Goal: Share content: Share content

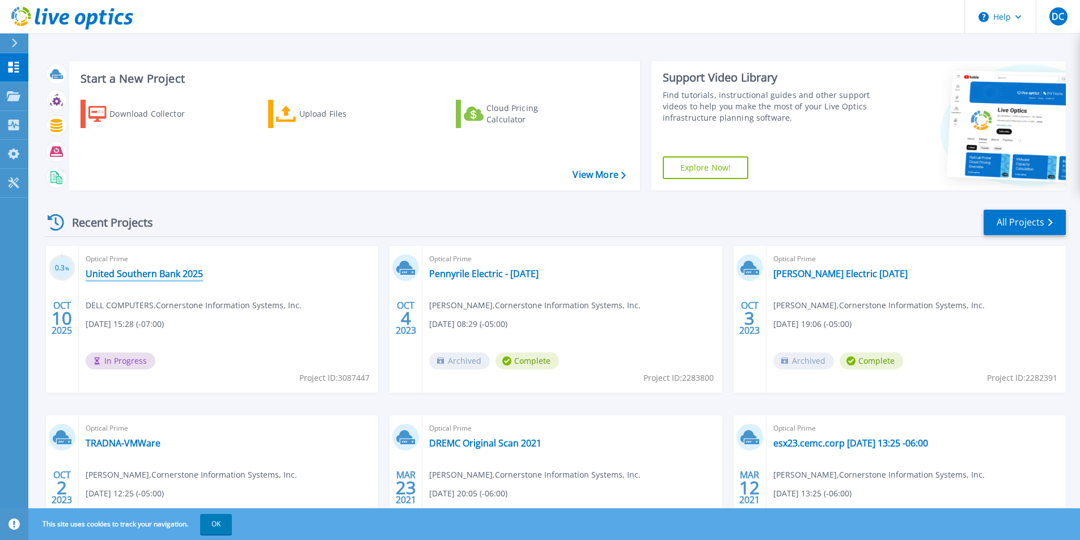
click at [166, 273] on link "United Southern Bank 2025" at bounding box center [144, 273] width 117 height 11
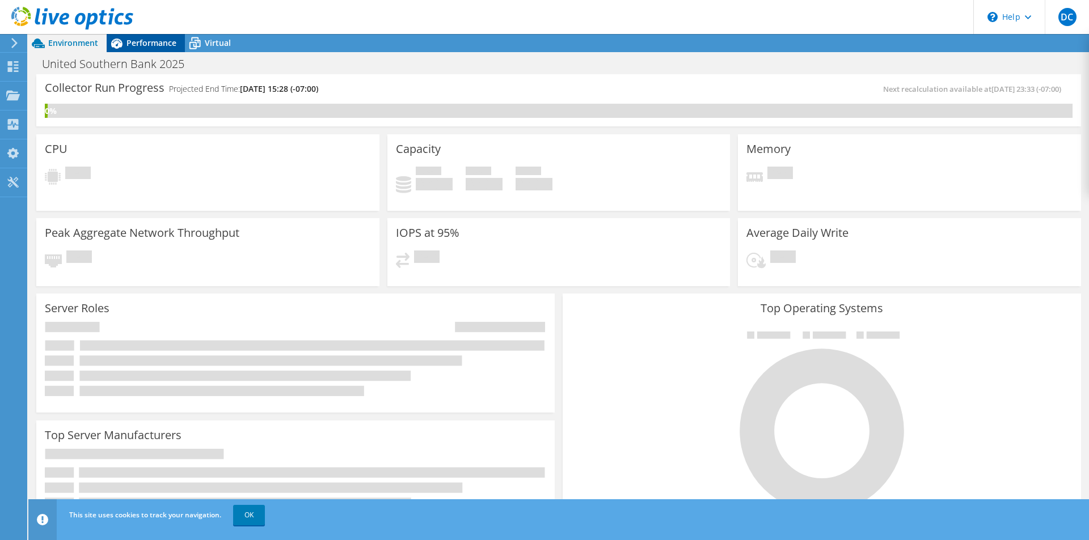
click at [161, 40] on span "Performance" at bounding box center [151, 42] width 50 height 11
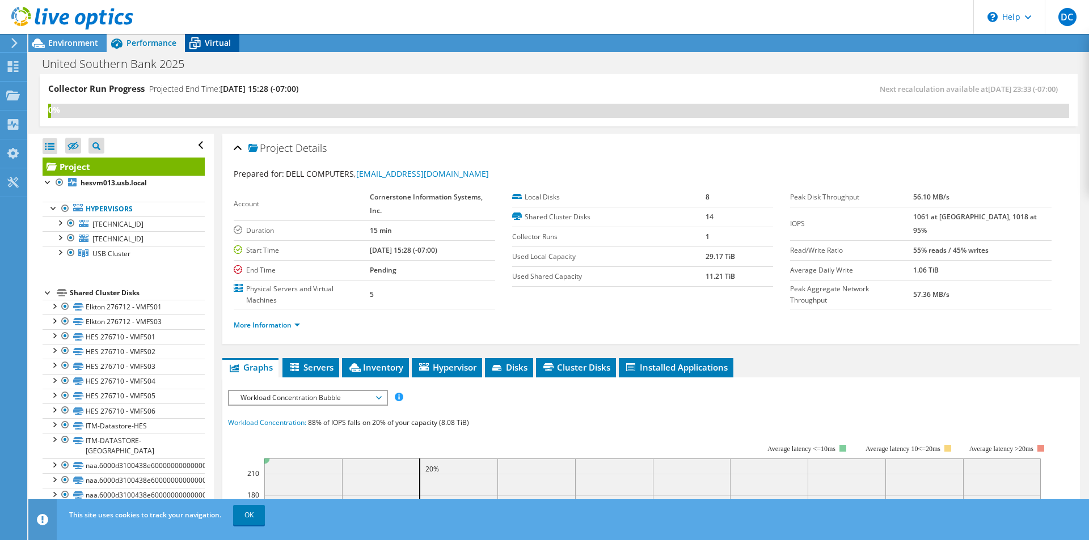
click at [211, 49] on div "Virtual" at bounding box center [212, 43] width 54 height 18
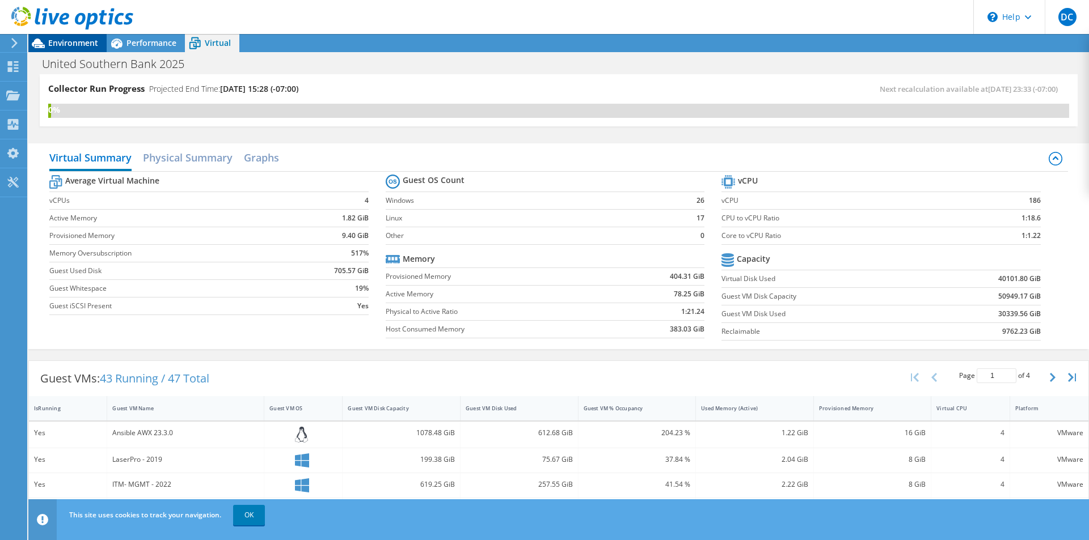
click at [74, 47] on span "Environment" at bounding box center [73, 42] width 50 height 11
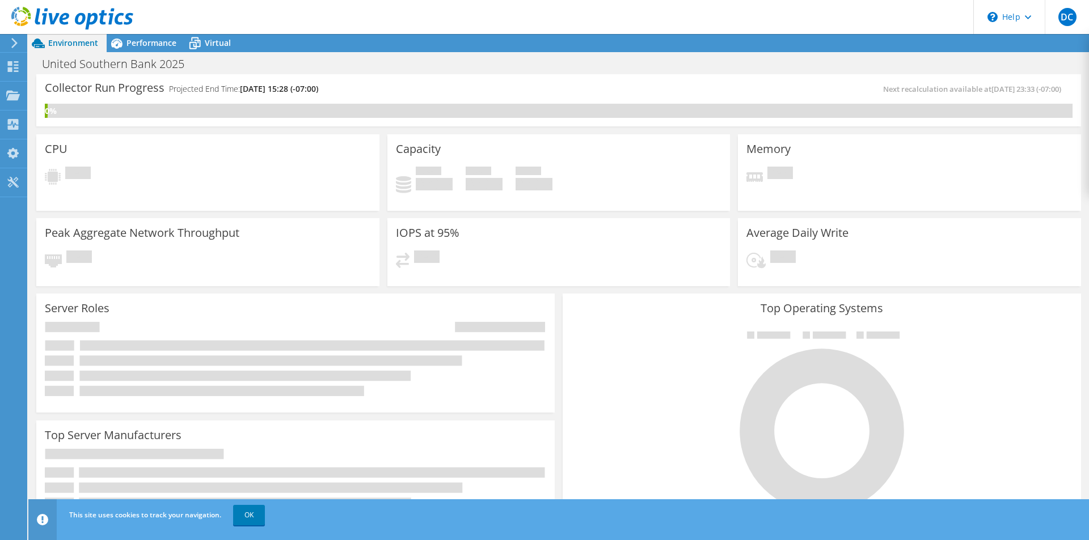
scroll to position [113, 0]
click at [16, 44] on use at bounding box center [14, 43] width 6 height 10
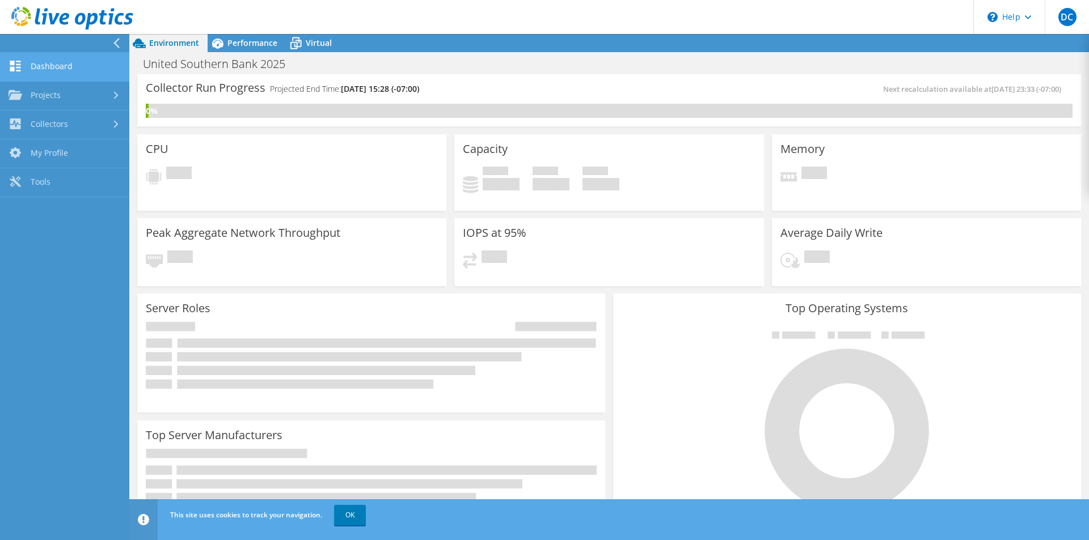
click at [71, 70] on link "Dashboard" at bounding box center [64, 67] width 129 height 29
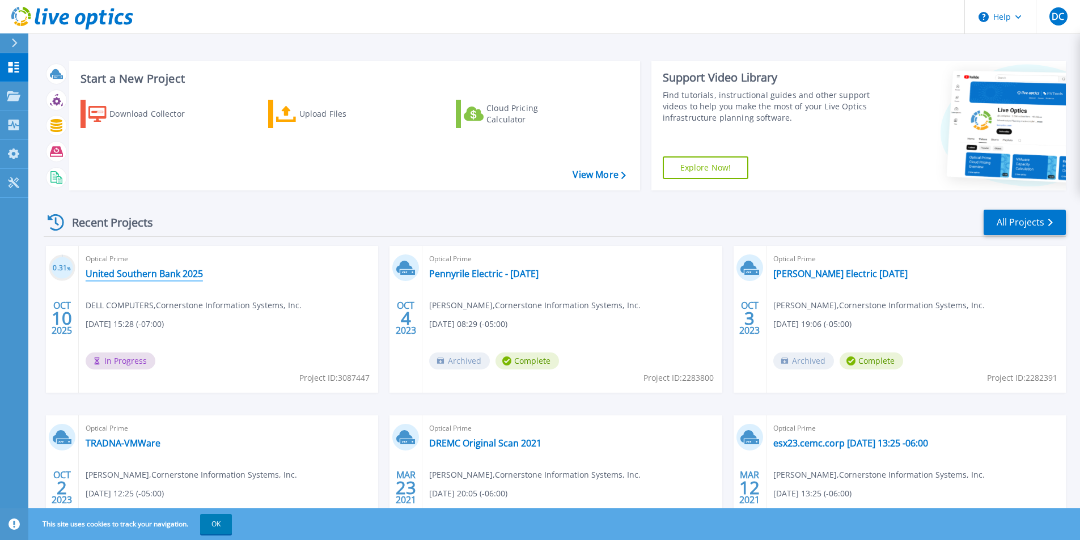
click at [176, 278] on link "United Southern Bank 2025" at bounding box center [144, 273] width 117 height 11
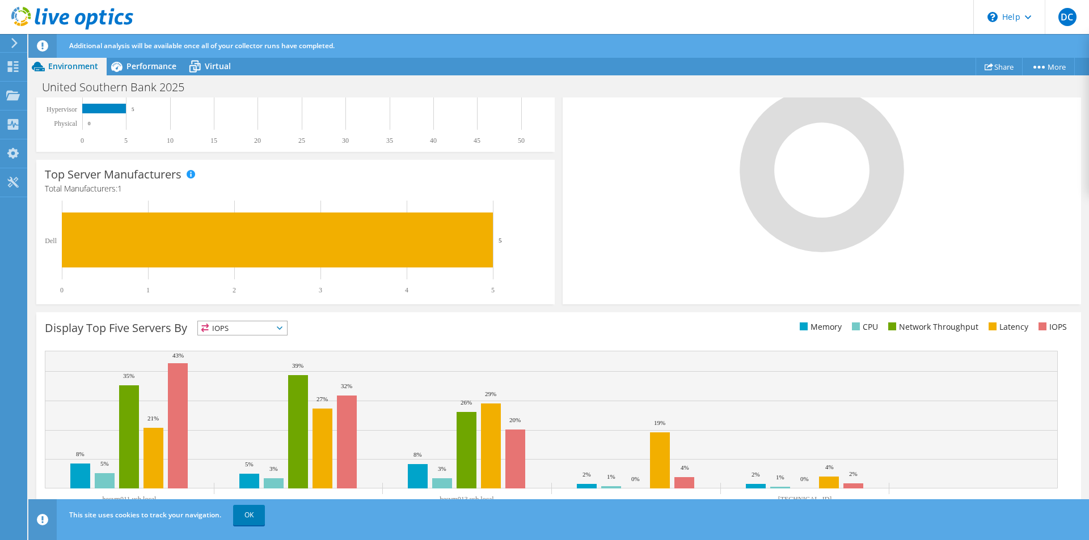
scroll to position [57, 0]
click at [241, 515] on link "OK" at bounding box center [249, 515] width 32 height 20
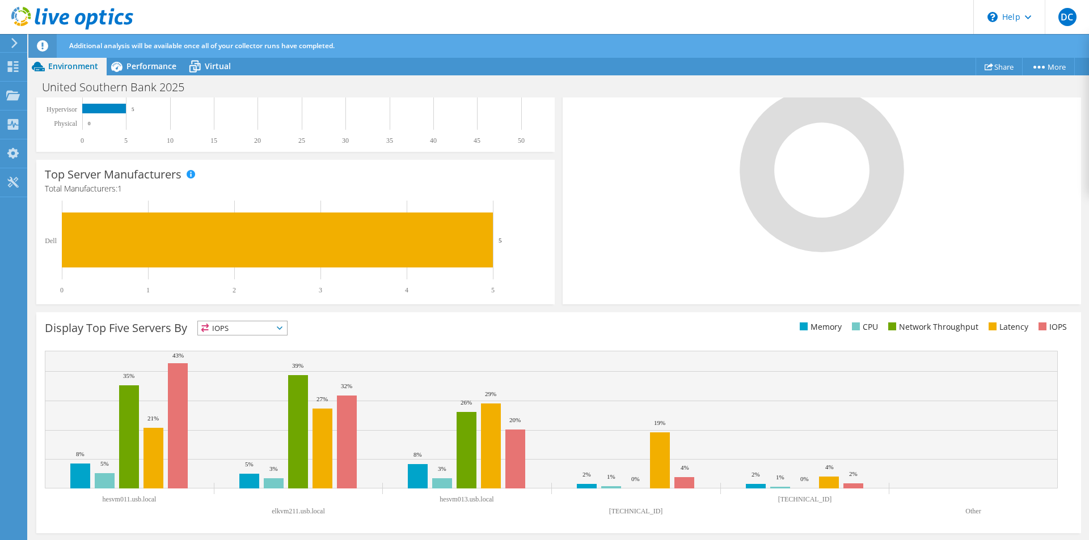
scroll to position [0, 0]
click at [162, 67] on span "Performance" at bounding box center [151, 66] width 50 height 11
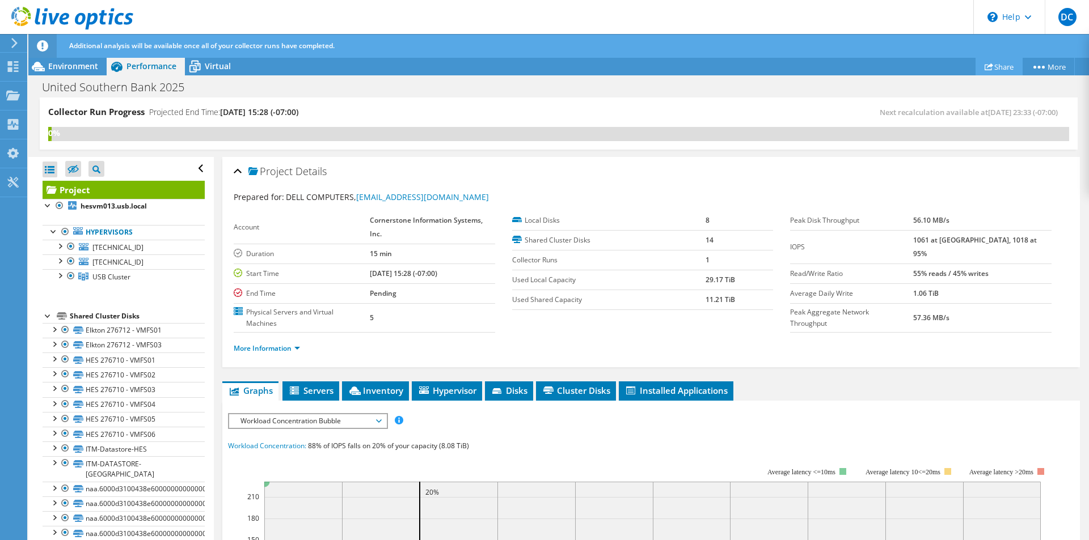
click at [1002, 67] on link "Share" at bounding box center [999, 67] width 47 height 18
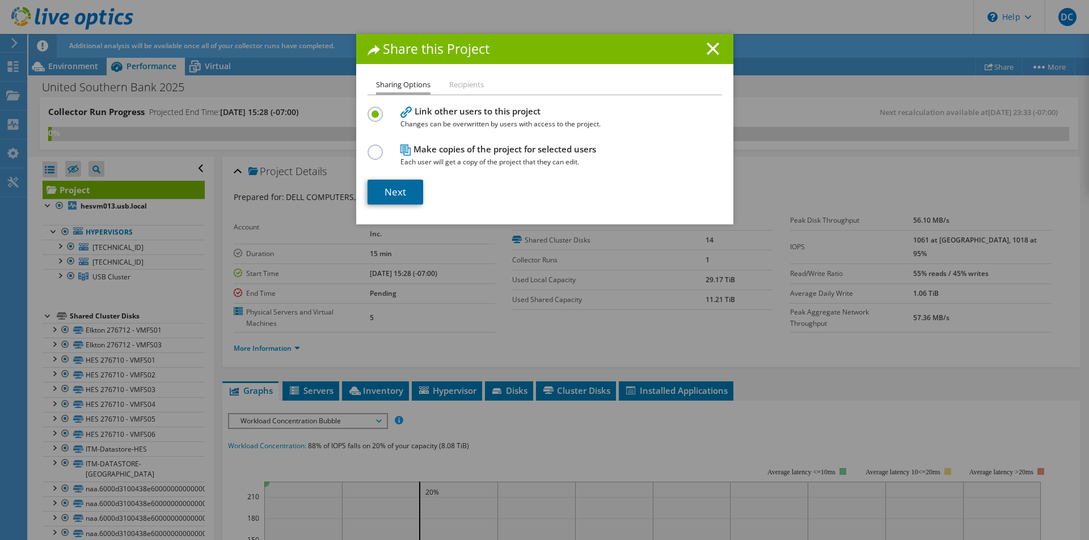
click at [403, 189] on link "Next" at bounding box center [396, 192] width 56 height 25
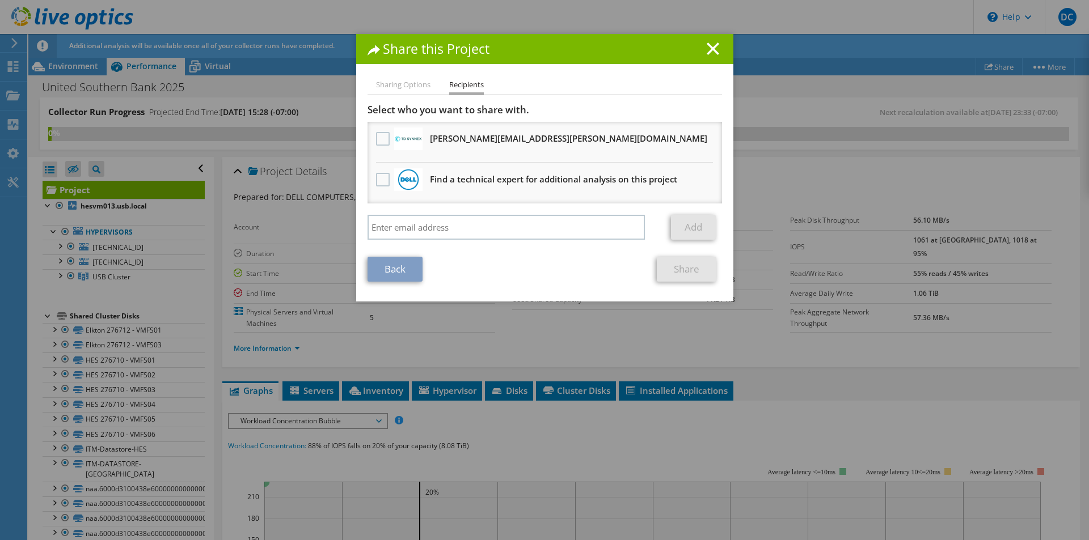
drag, startPoint x: 597, startPoint y: 41, endPoint x: 526, endPoint y: 164, distance: 142.5
click at [597, 41] on div "Share this Project" at bounding box center [544, 49] width 377 height 30
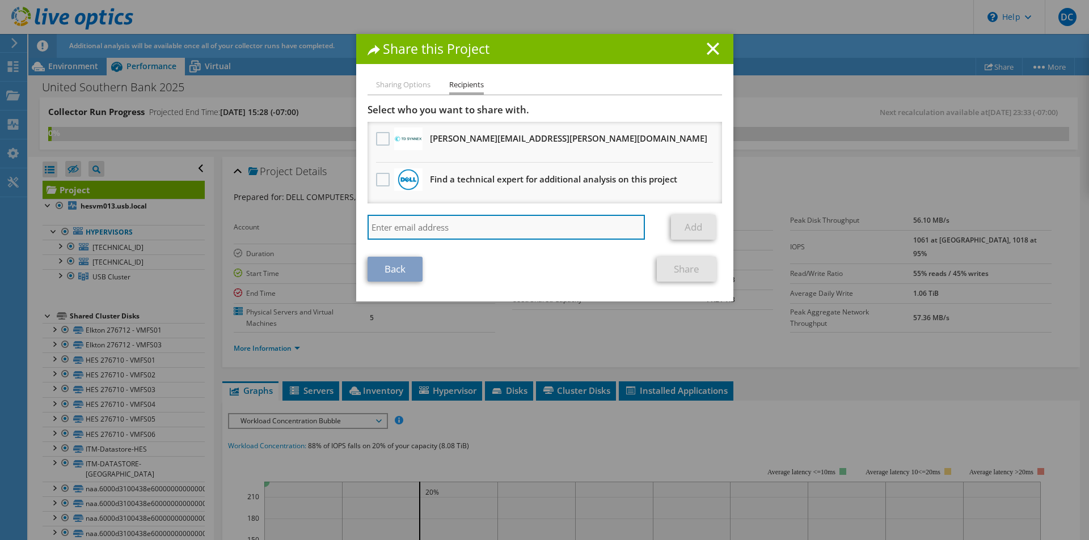
click at [470, 221] on input "search" at bounding box center [507, 227] width 278 height 25
paste input "nicolas.basirico@dell.com"
type input "nicolas.basirico@dell.com"
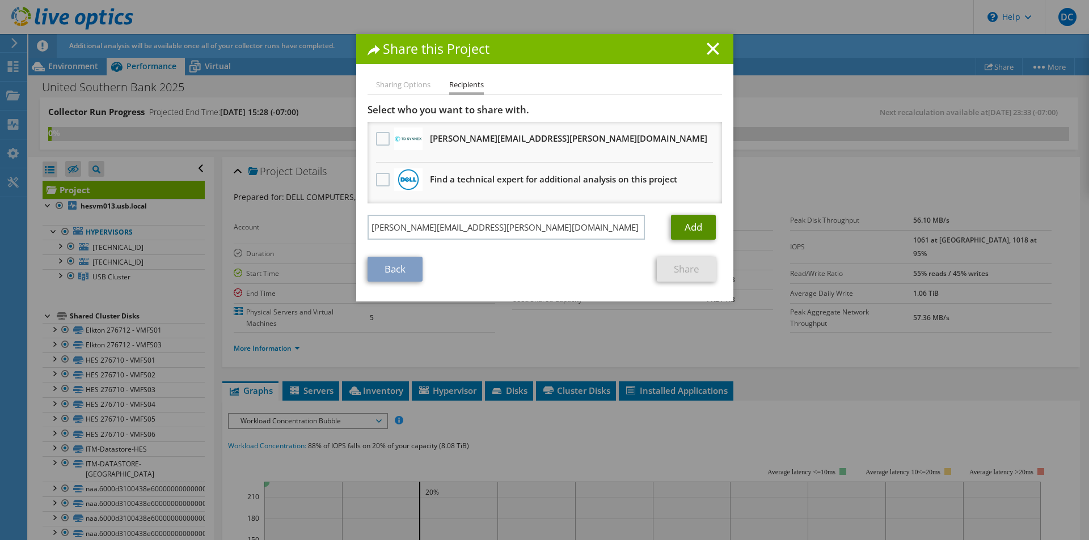
click at [702, 226] on link "Add" at bounding box center [693, 227] width 45 height 25
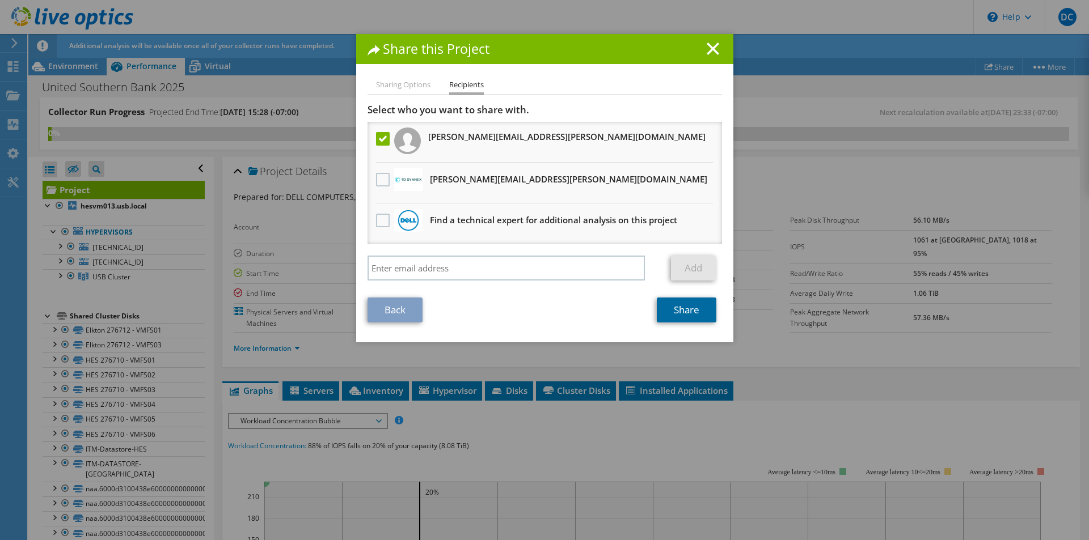
click at [669, 313] on link "Share" at bounding box center [687, 310] width 60 height 25
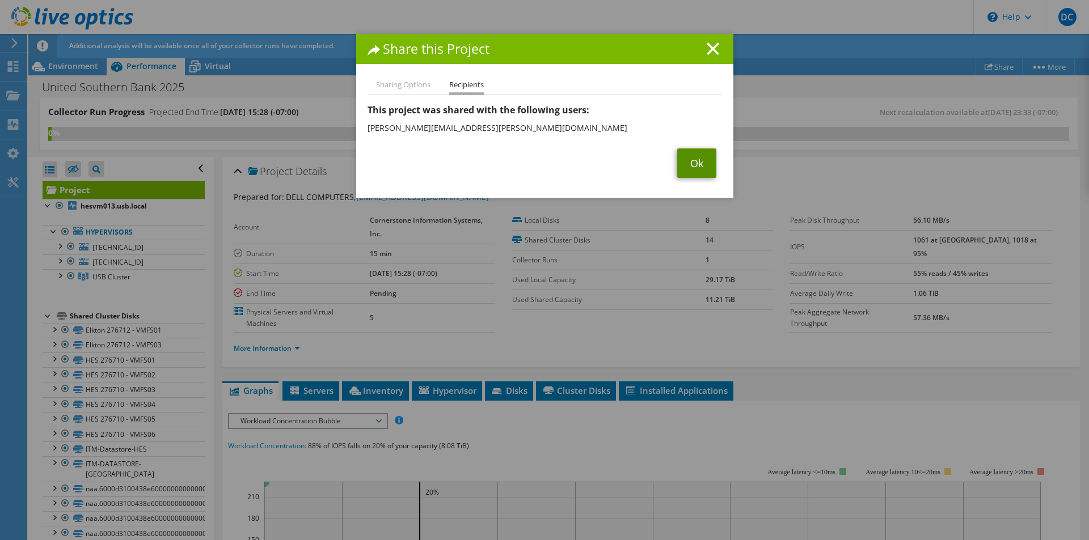
click at [699, 166] on link "Ok" at bounding box center [696, 163] width 39 height 29
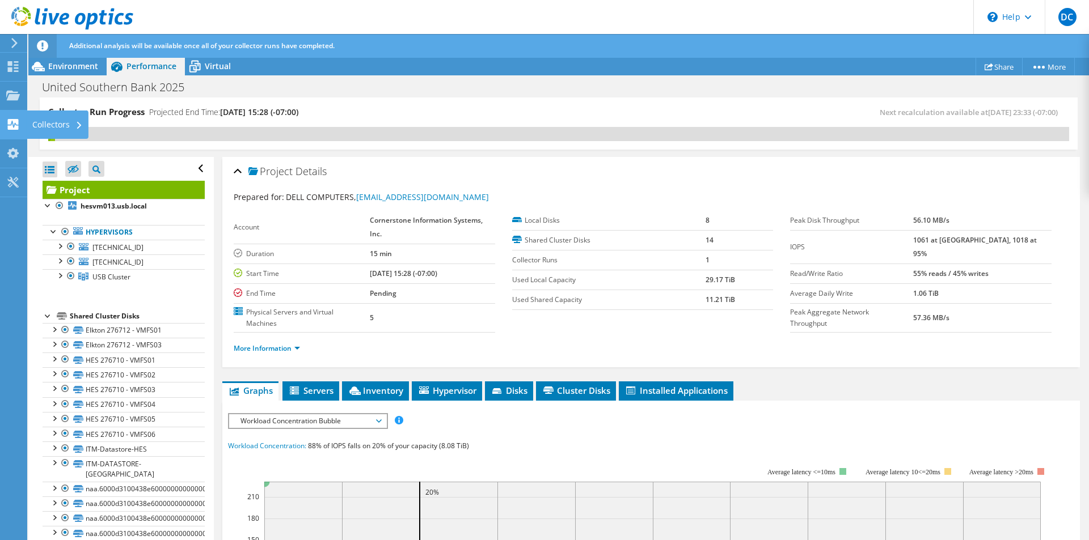
click at [39, 121] on div "Collectors" at bounding box center [58, 125] width 62 height 28
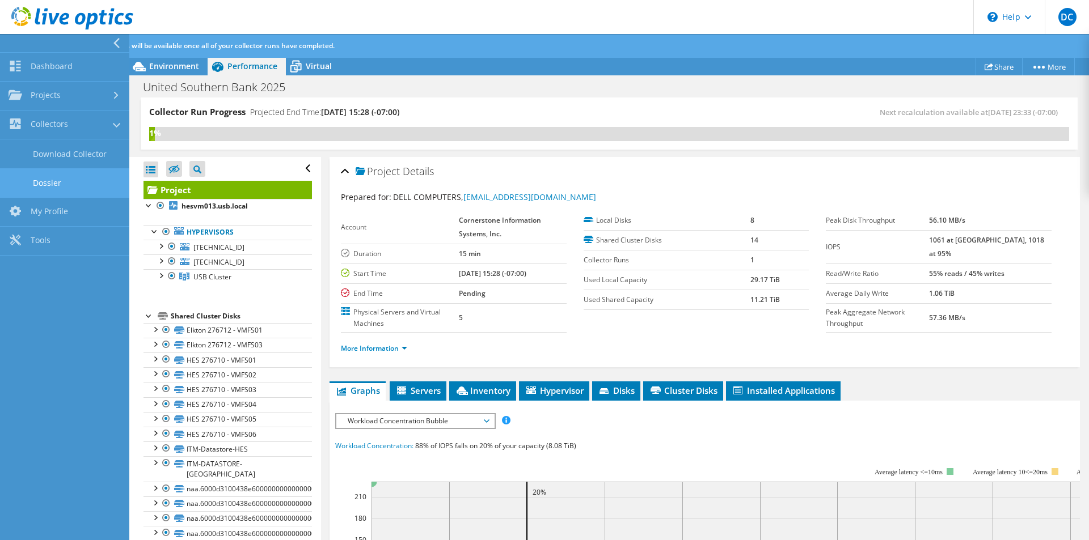
click at [59, 181] on link "Dossier" at bounding box center [64, 182] width 129 height 29
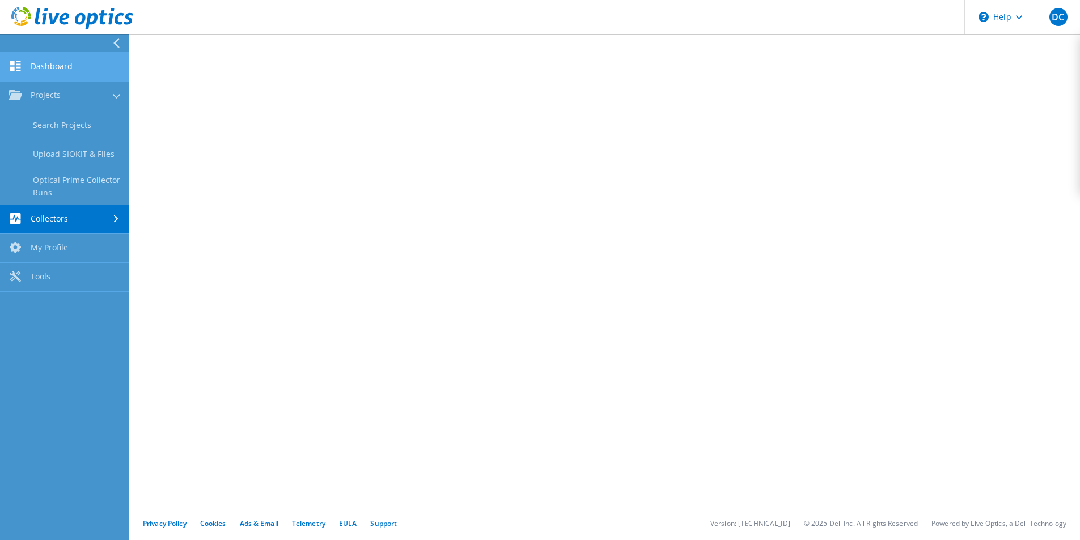
click at [72, 75] on link "Dashboard" at bounding box center [64, 67] width 129 height 29
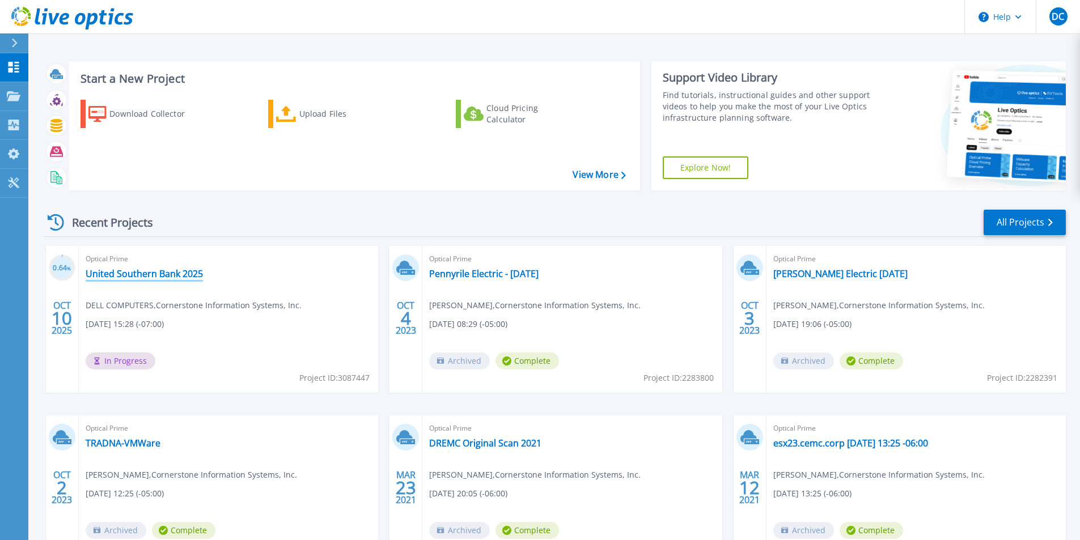
click at [167, 276] on link "United Southern Bank 2025" at bounding box center [144, 273] width 117 height 11
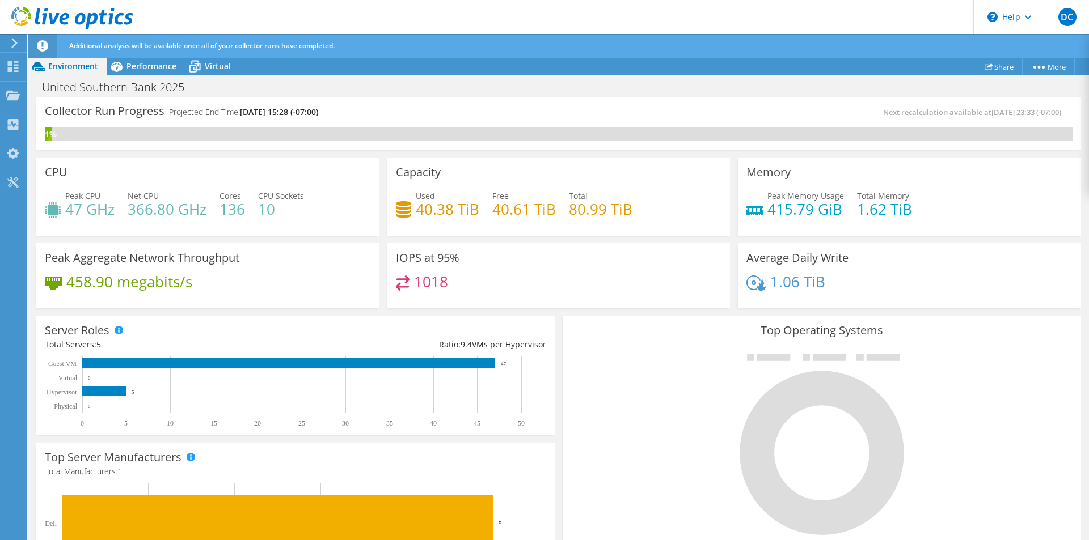
scroll to position [340, 0]
click at [162, 65] on span "Performance" at bounding box center [151, 66] width 50 height 11
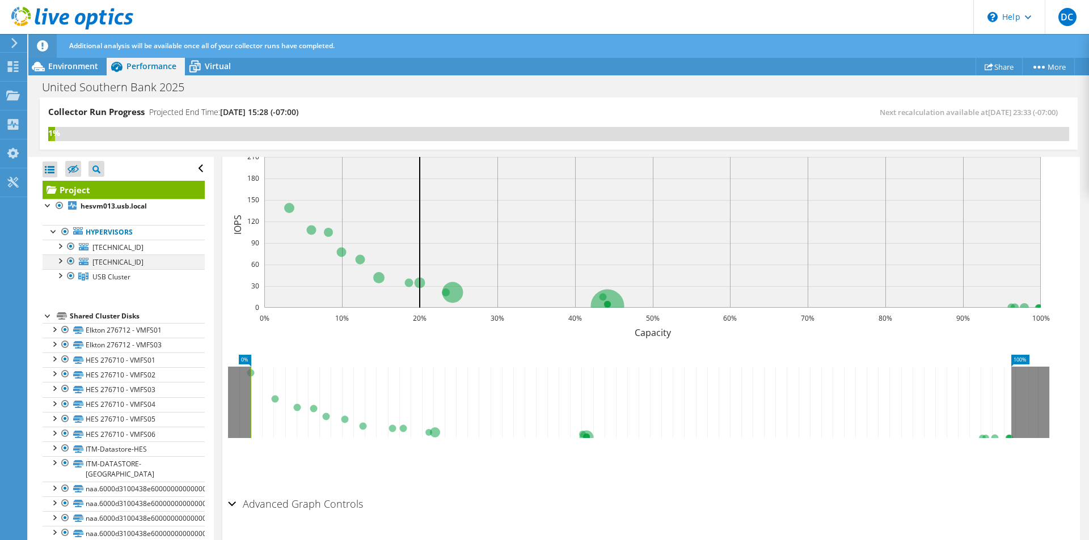
click at [70, 261] on div at bounding box center [70, 262] width 11 height 14
click at [71, 246] on div at bounding box center [70, 247] width 11 height 14
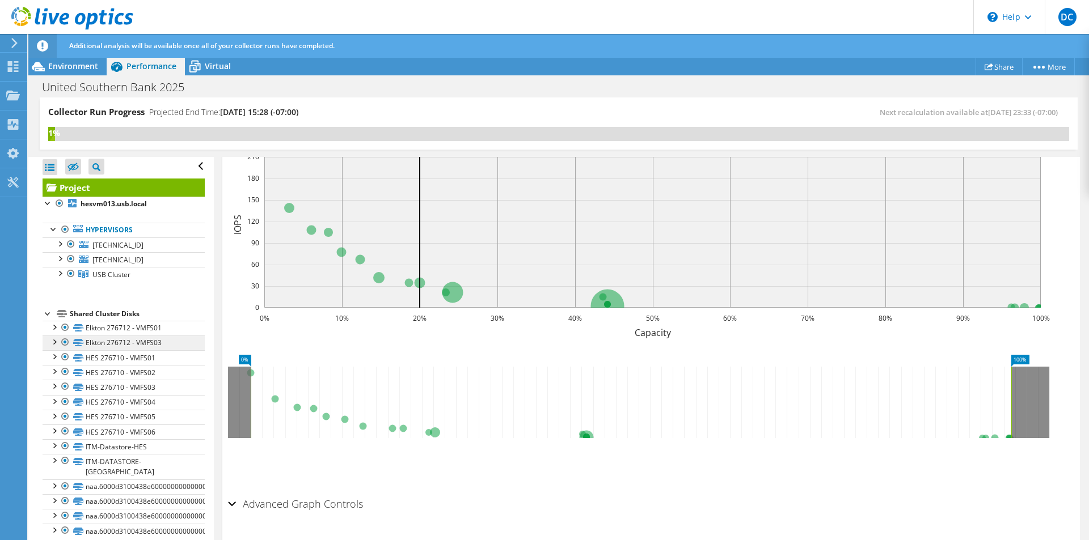
scroll to position [3, 0]
click at [213, 71] on span "Virtual" at bounding box center [218, 66] width 26 height 11
